Goal: Navigation & Orientation: Find specific page/section

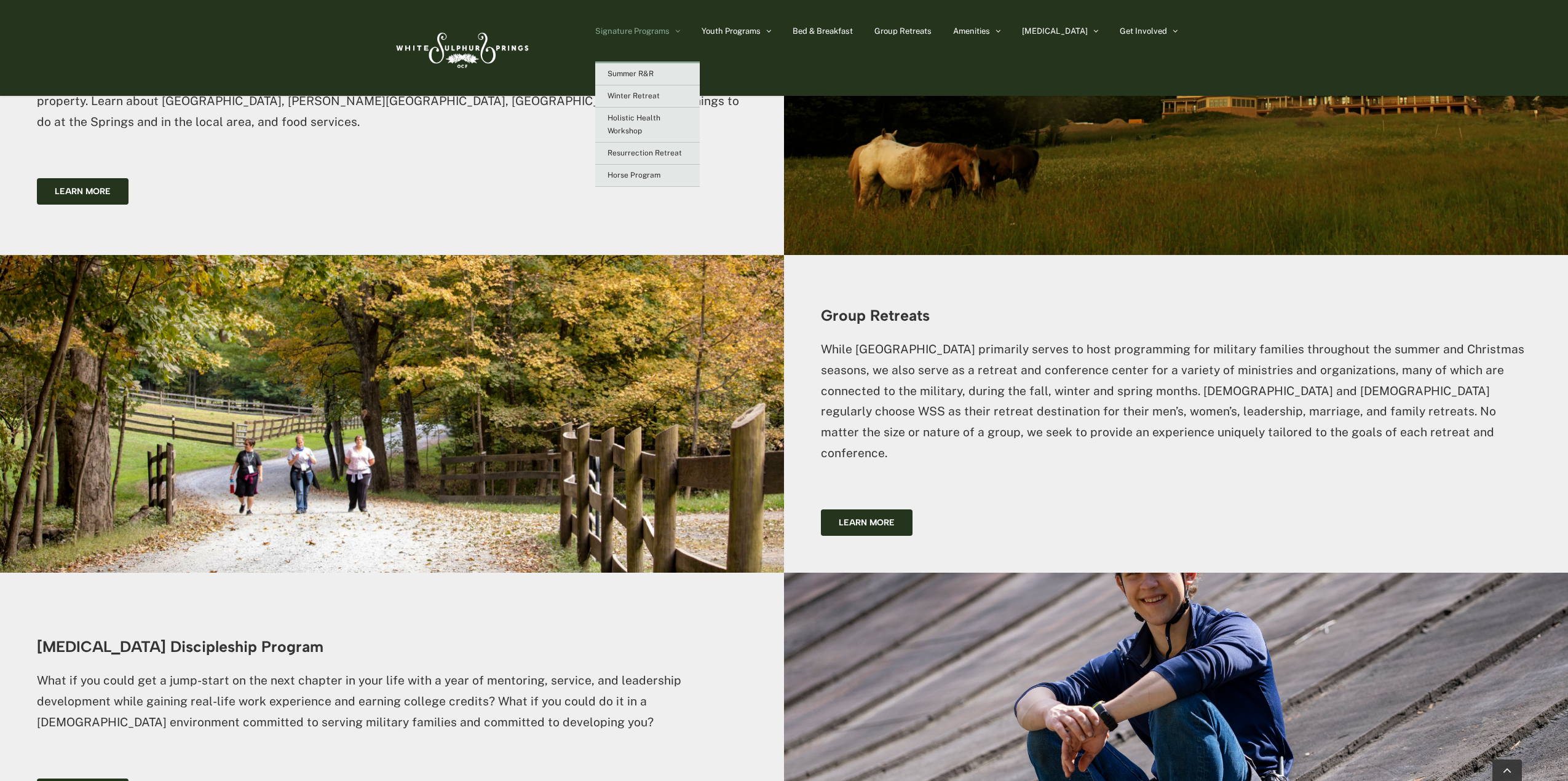
scroll to position [2157, 0]
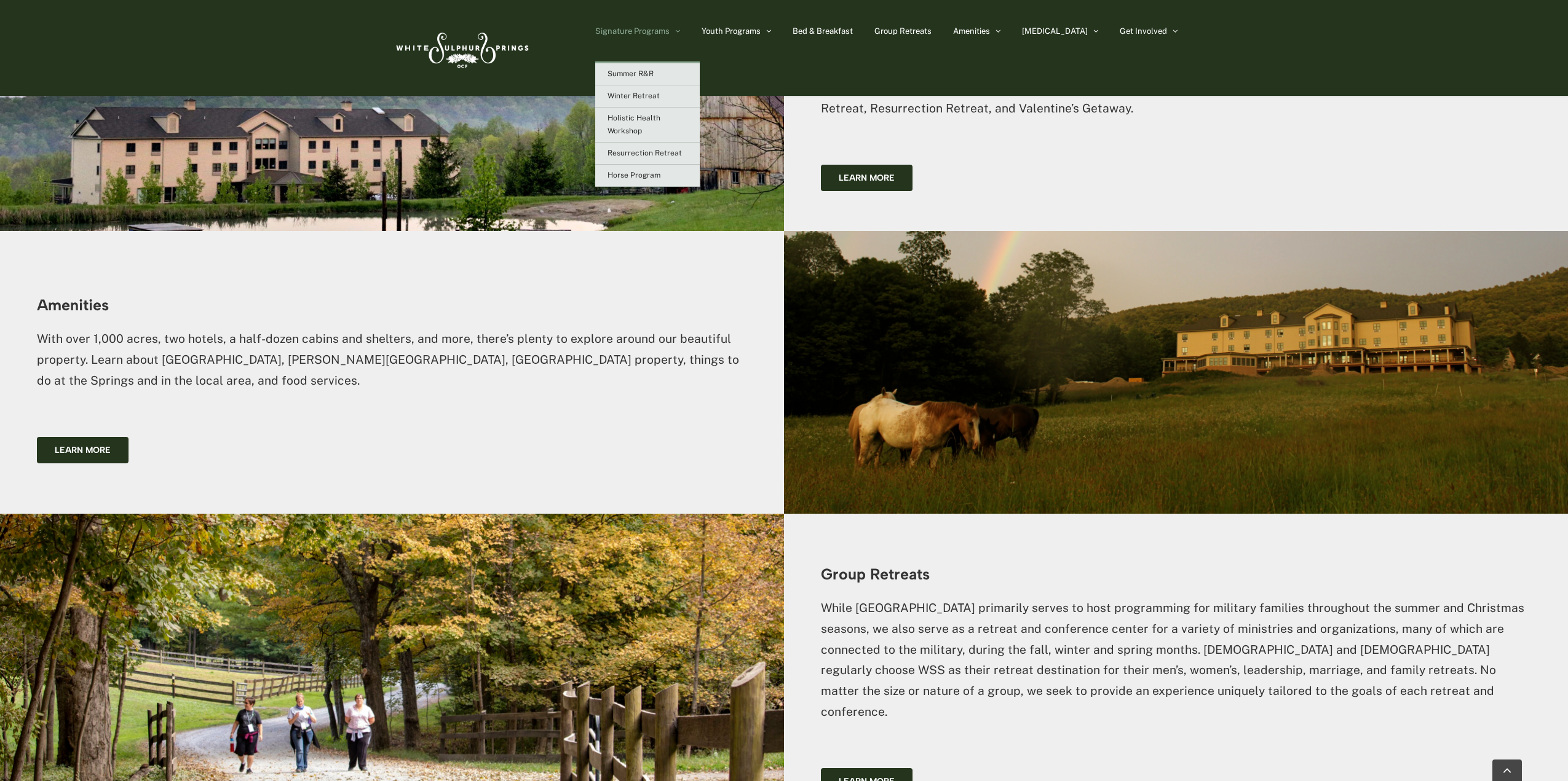
click at [680, 26] on icon "Main Menu Sticky" at bounding box center [678, 31] width 5 height 9
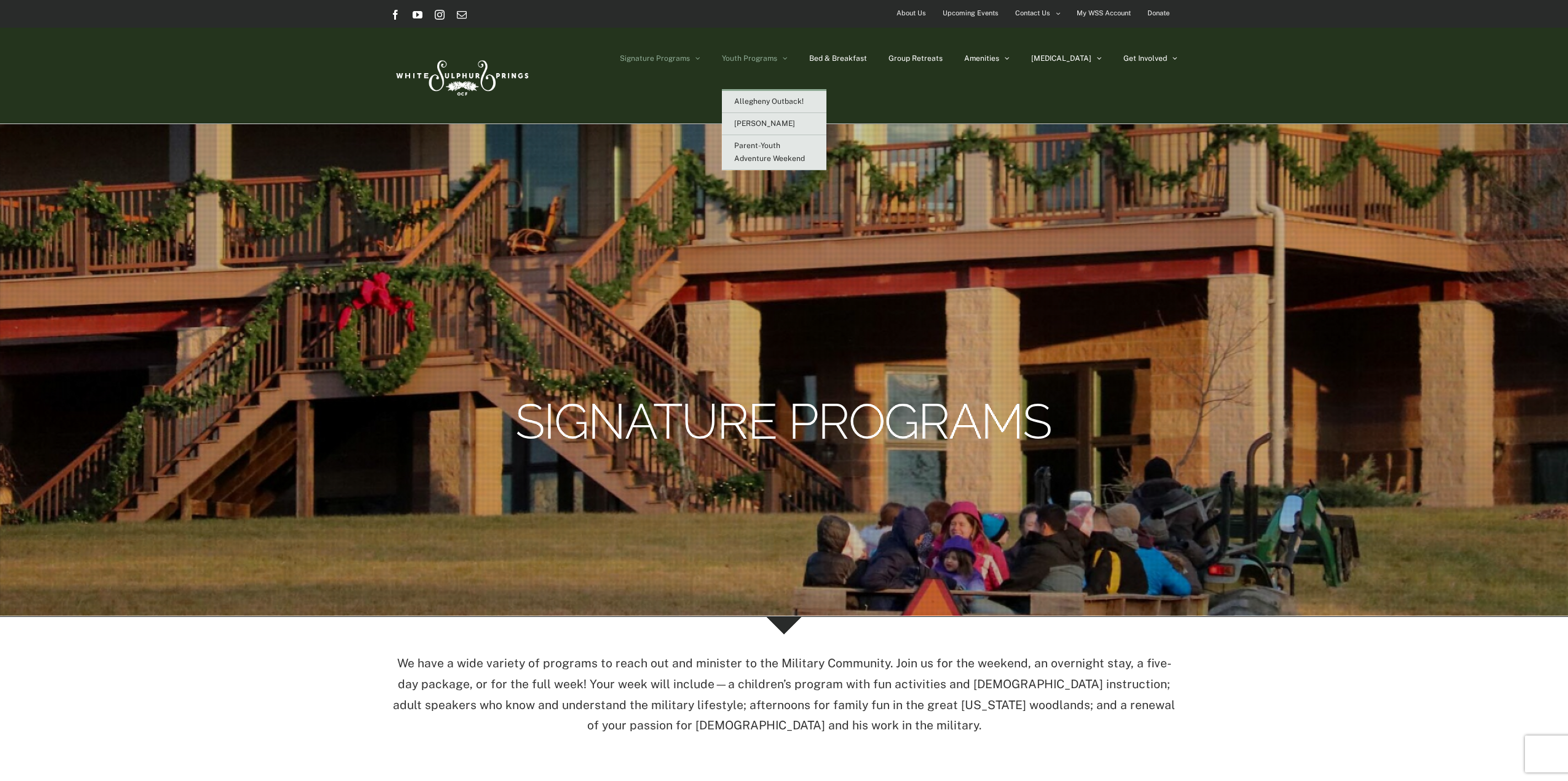
click at [788, 59] on link "Youth Programs" at bounding box center [755, 58] width 66 height 61
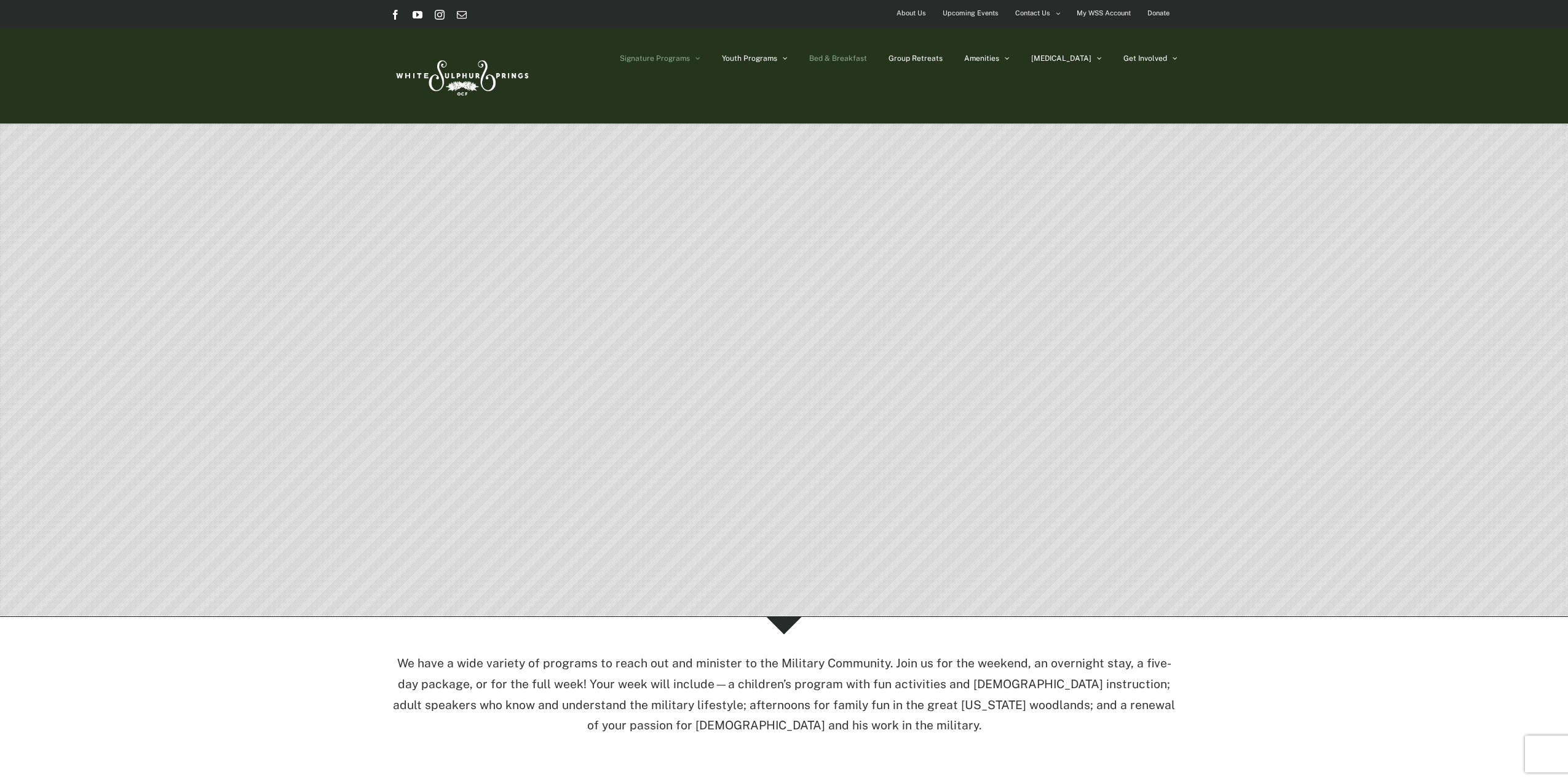
click at [867, 61] on span "Bed & Breakfast" at bounding box center [838, 58] width 58 height 7
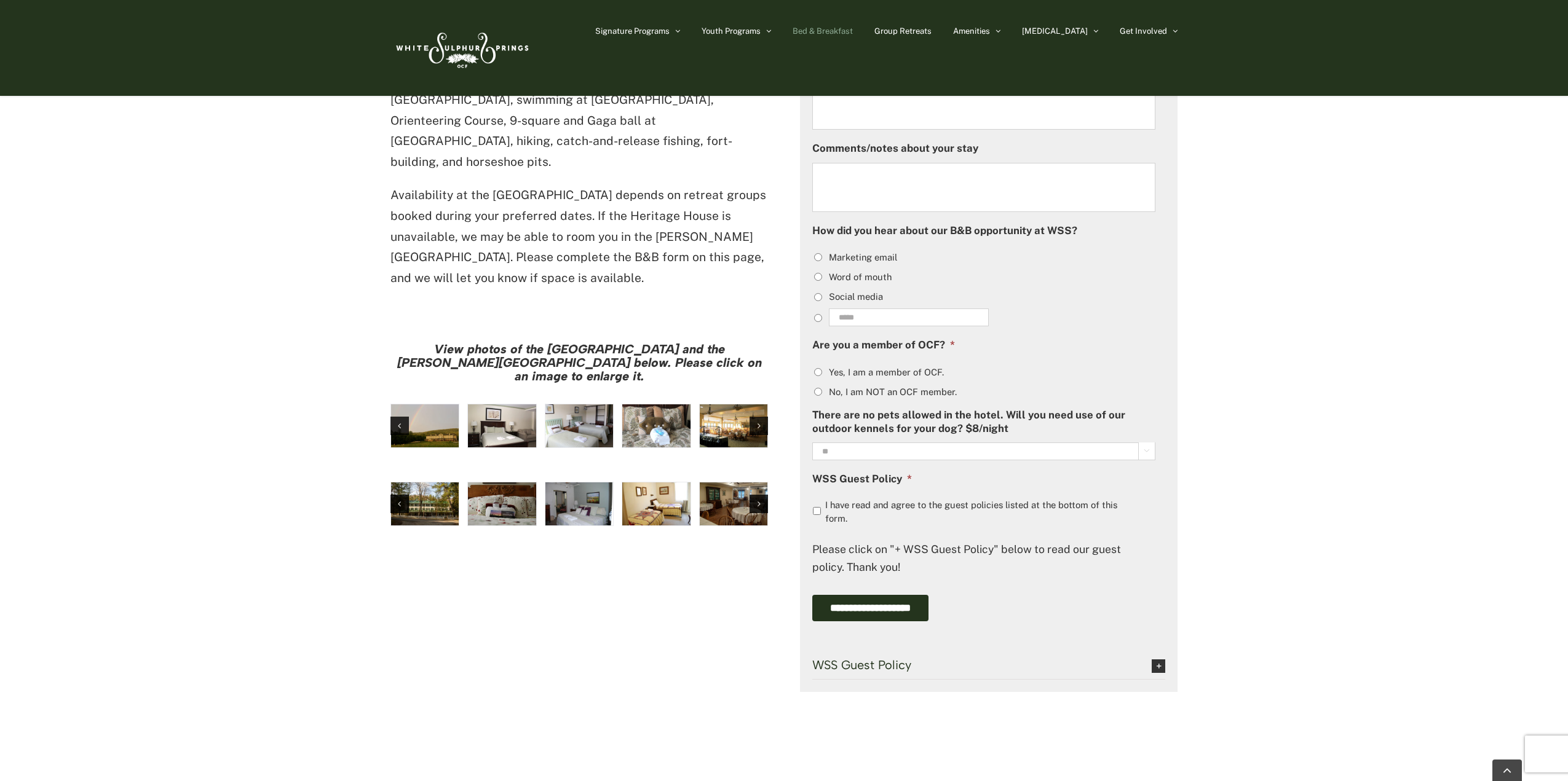
scroll to position [695, 0]
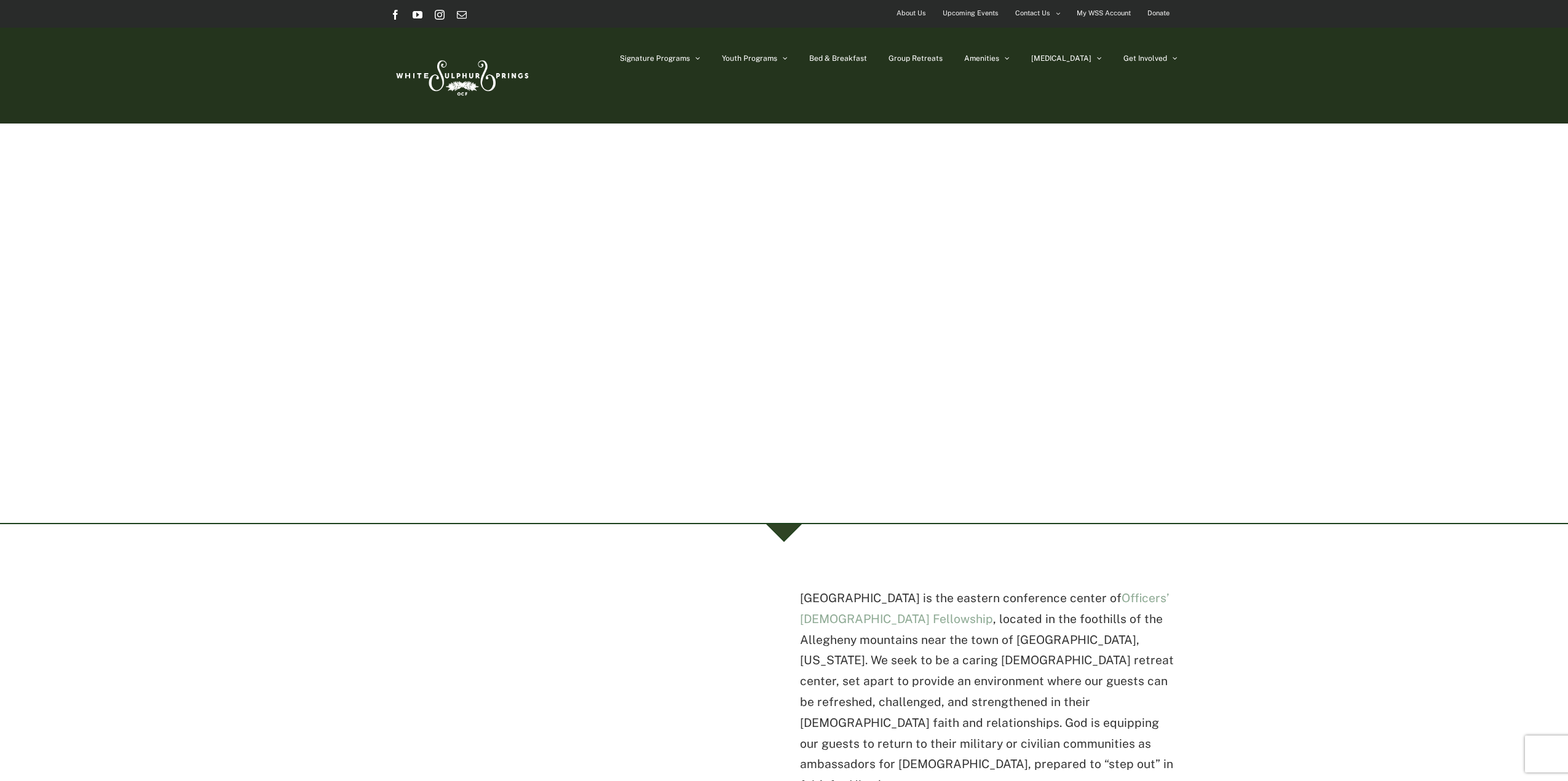
scroll to position [2253, 0]
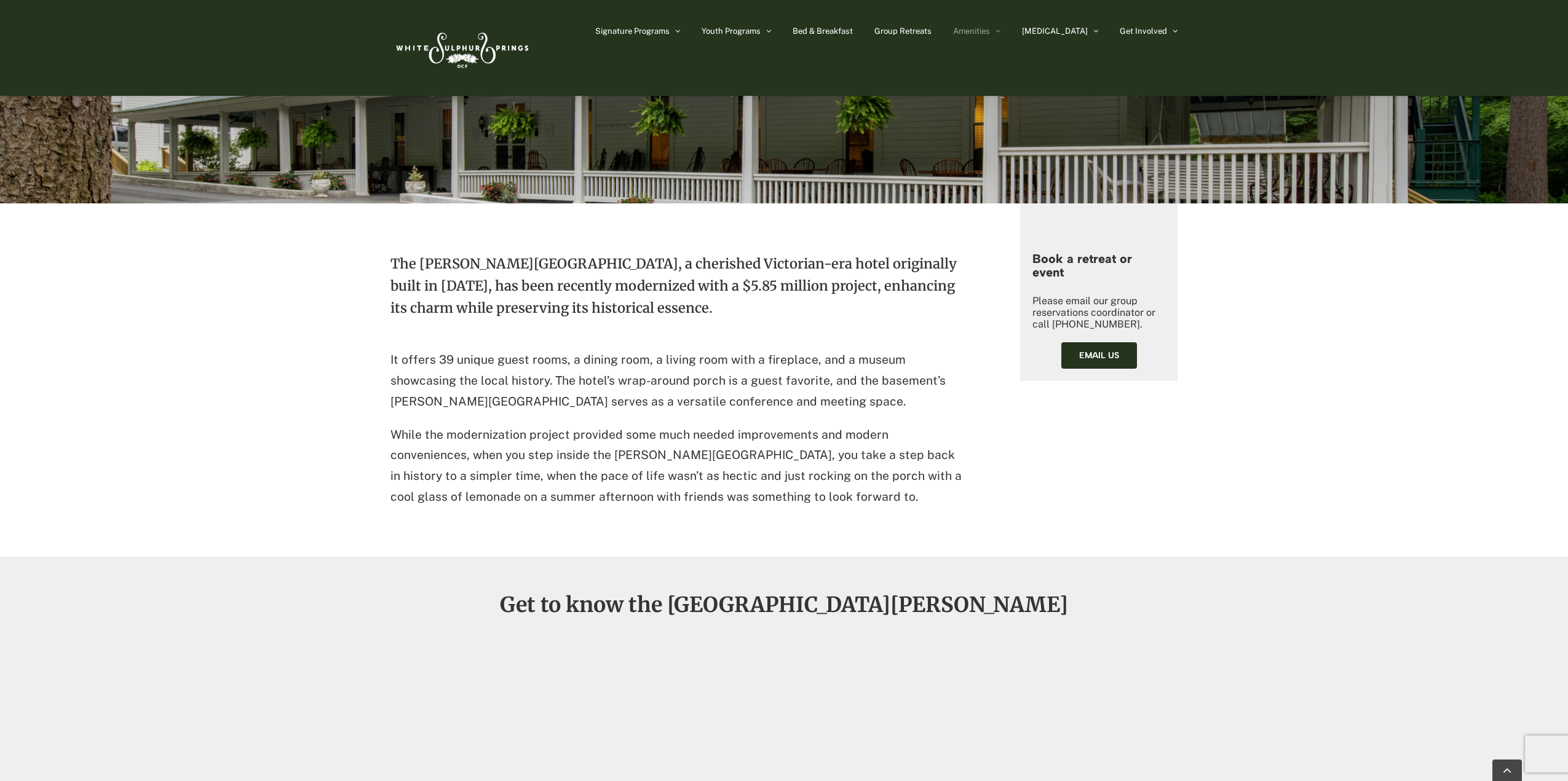
scroll to position [15, 0]
